Goal: Task Accomplishment & Management: Complete application form

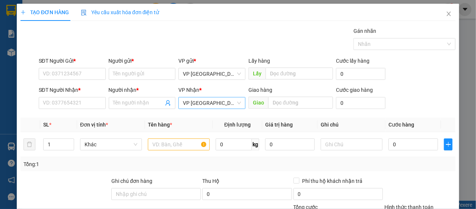
click at [198, 100] on span "VP [GEOGRAPHIC_DATA]" at bounding box center [212, 102] width 58 height 11
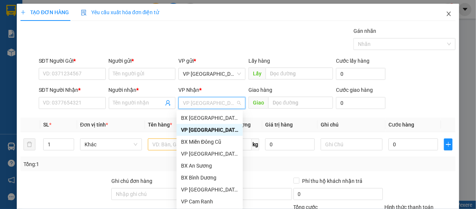
click at [446, 13] on icon "close" at bounding box center [449, 14] width 6 height 6
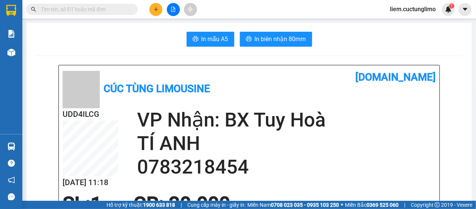
click at [156, 9] on icon "plus" at bounding box center [156, 9] width 4 height 0
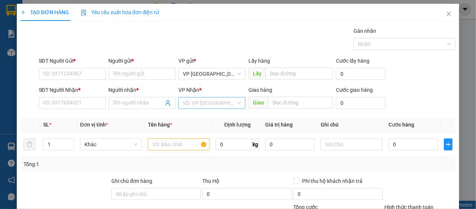
click at [213, 98] on input "search" at bounding box center [209, 102] width 53 height 11
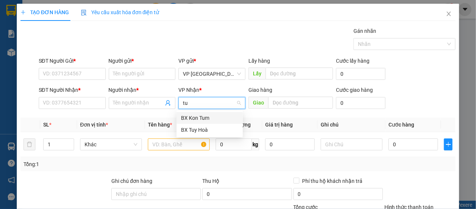
type input "tuy"
click at [197, 118] on div "BX Tuy Hoà" at bounding box center [209, 118] width 57 height 8
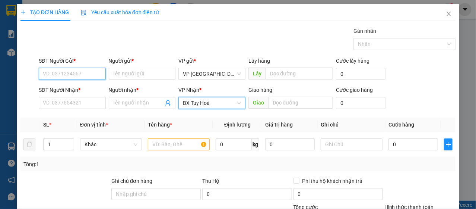
click at [70, 72] on input "SĐT Người Gửi *" at bounding box center [72, 74] width 67 height 12
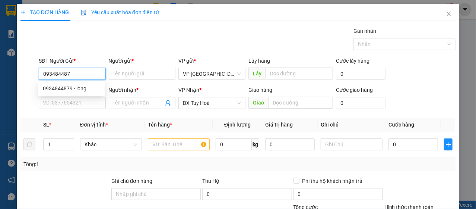
type input "0934844879"
click at [68, 88] on div "0934844879 - long" at bounding box center [71, 88] width 57 height 8
type input "long"
type input "30.000"
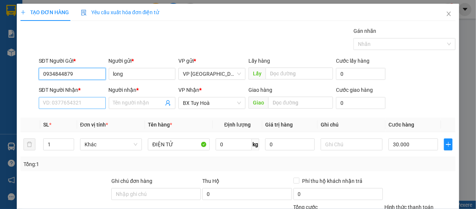
type input "0934844879"
click at [86, 102] on input "SĐT Người Nhận *" at bounding box center [72, 103] width 67 height 12
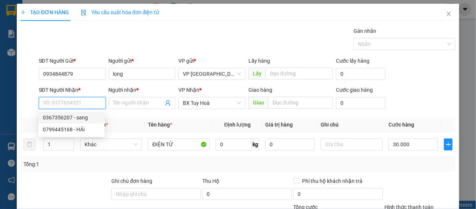
click at [89, 119] on div "0367356207 - sang" at bounding box center [71, 117] width 57 height 8
type input "0367356207"
type input "sang"
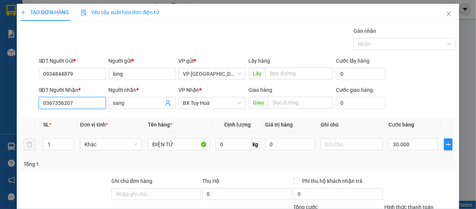
scroll to position [89, 0]
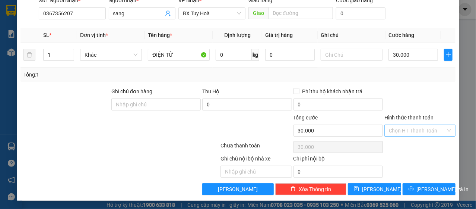
drag, startPoint x: 406, startPoint y: 124, endPoint x: 407, endPoint y: 129, distance: 4.6
click at [406, 125] on input "Hình thức thanh toán" at bounding box center [417, 130] width 57 height 11
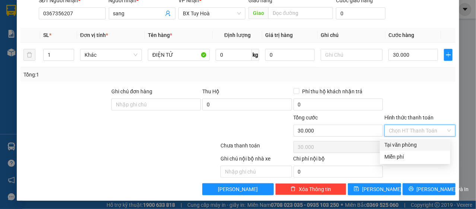
click at [410, 145] on div "Tại văn phòng" at bounding box center [414, 144] width 61 height 8
type input "0"
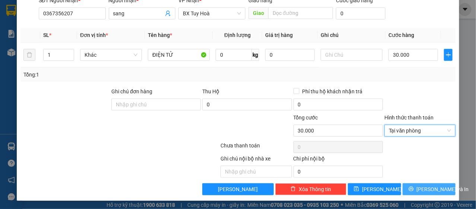
click at [423, 193] on button "[PERSON_NAME] và In" at bounding box center [429, 189] width 53 height 12
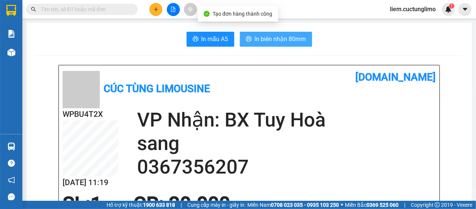
click at [291, 37] on span "In biên nhận 80mm" at bounding box center [280, 38] width 51 height 9
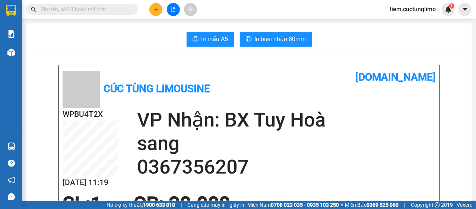
click at [159, 6] on button at bounding box center [155, 9] width 13 height 13
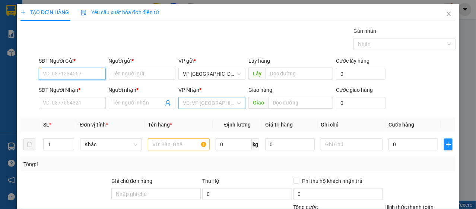
click at [178, 105] on div "VD: VP [GEOGRAPHIC_DATA]" at bounding box center [211, 103] width 67 height 12
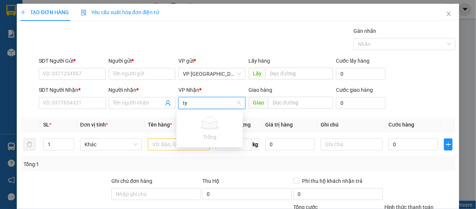
type input "t"
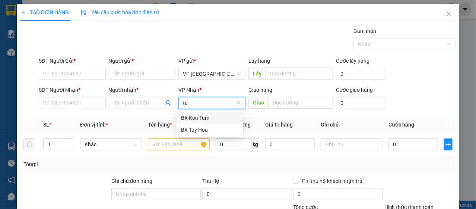
type input "tuy"
click at [199, 120] on div "BX Tuy Hoà" at bounding box center [209, 118] width 57 height 8
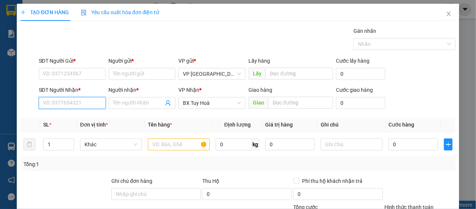
click at [92, 100] on input "SĐT Người Nhận *" at bounding box center [72, 103] width 67 height 12
type input "0923031758"
click at [90, 105] on input "0923031758" at bounding box center [72, 103] width 67 height 12
drag, startPoint x: 86, startPoint y: 115, endPoint x: 81, endPoint y: 95, distance: 20.4
click at [84, 112] on div "0923031758 - TRANG" at bounding box center [71, 117] width 66 height 12
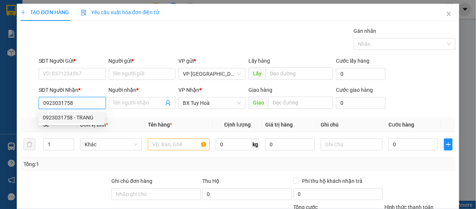
type input "TRANG"
type input "30.000"
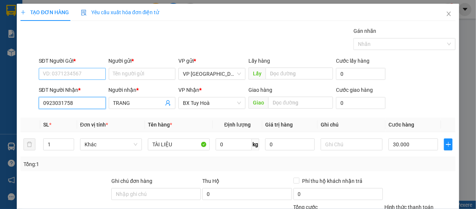
type input "0923031758"
click at [83, 69] on input "SĐT Người Gửi *" at bounding box center [72, 74] width 67 height 12
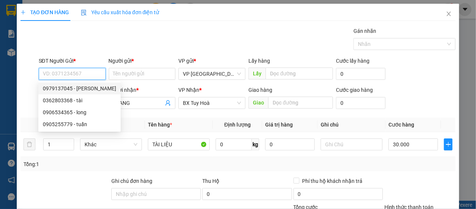
click at [74, 91] on div "0979137045 - [PERSON_NAME]" at bounding box center [79, 88] width 73 height 8
type input "0979137045"
type input "CƯỜNG"
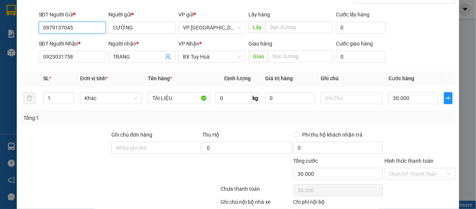
scroll to position [89, 0]
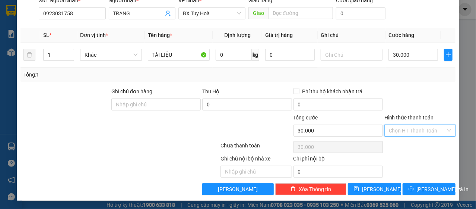
drag, startPoint x: 406, startPoint y: 130, endPoint x: 398, endPoint y: 143, distance: 14.9
click at [406, 131] on input "Hình thức thanh toán" at bounding box center [417, 130] width 57 height 11
drag, startPoint x: 398, startPoint y: 143, endPoint x: 405, endPoint y: 172, distance: 29.9
click at [398, 143] on div "Tại văn phòng" at bounding box center [414, 144] width 61 height 8
type input "0"
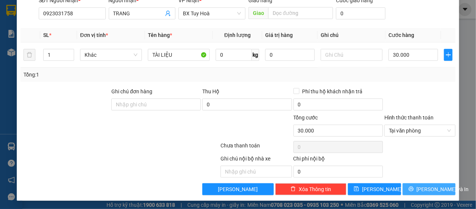
click at [412, 184] on button "[PERSON_NAME] và In" at bounding box center [429, 189] width 53 height 12
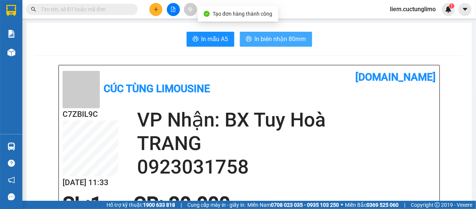
click at [294, 36] on span "In biên nhận 80mm" at bounding box center [280, 38] width 51 height 9
click at [285, 33] on button "In biên nhận 80mm" at bounding box center [276, 39] width 72 height 15
